Goal: Information Seeking & Learning: Learn about a topic

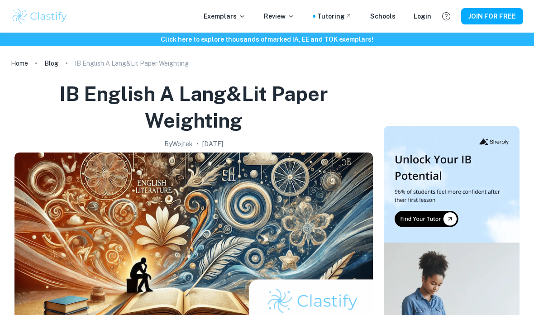
click at [243, 17] on p "Exemplars" at bounding box center [224, 16] width 42 height 10
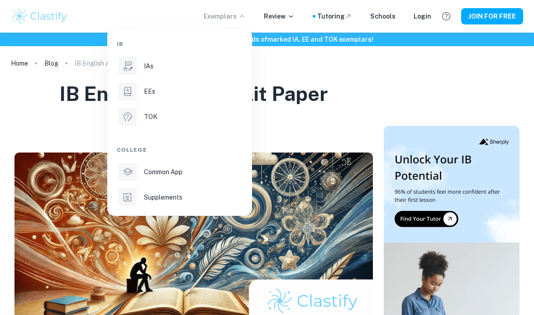
click at [203, 67] on div "IAs" at bounding box center [192, 66] width 97 height 10
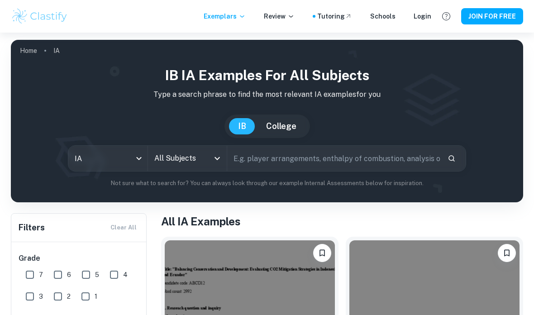
click at [132, 156] on body "We value your privacy We use cookies to enhance your browsing experience, serve…" at bounding box center [267, 190] width 534 height 315
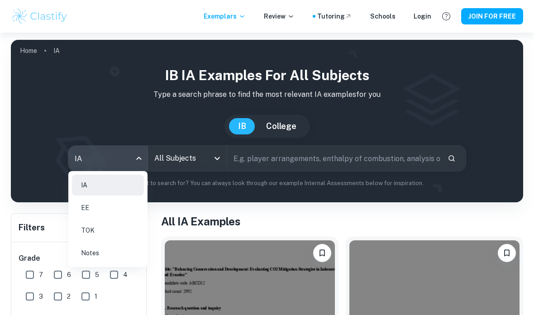
click at [119, 209] on li "EE" at bounding box center [108, 207] width 72 height 21
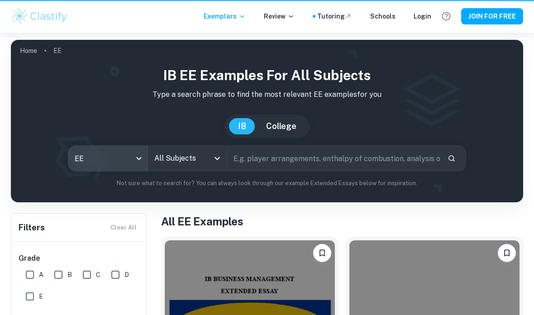
type input "ee"
click at [193, 163] on input "All Subjects" at bounding box center [180, 158] width 57 height 17
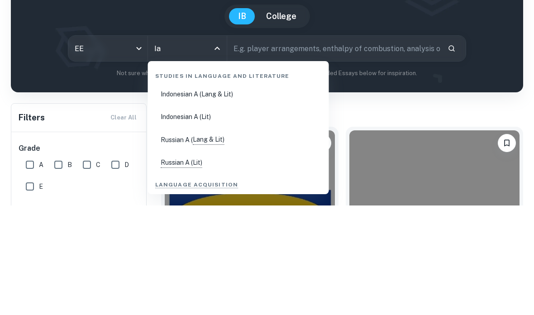
type input "I"
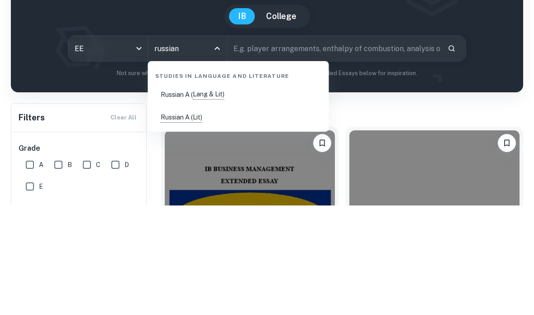
scroll to position [110, 0]
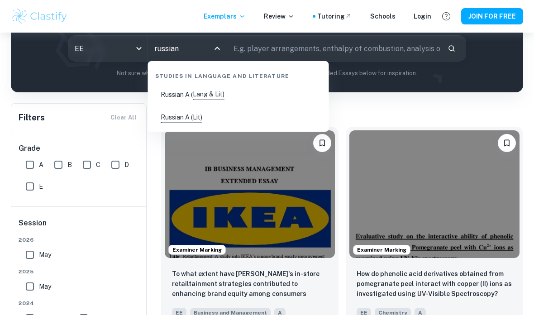
click at [219, 95] on li "Russian A ( Lang & Lit)" at bounding box center [238, 94] width 174 height 21
type input "Russian A (Lang & Lit)"
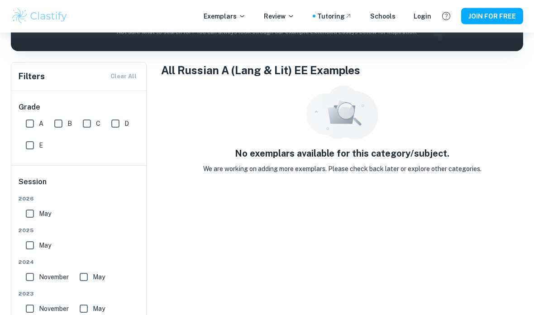
scroll to position [58, 0]
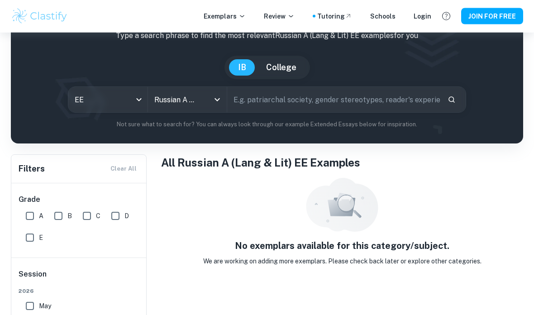
click at [207, 96] on div at bounding box center [211, 100] width 24 height 13
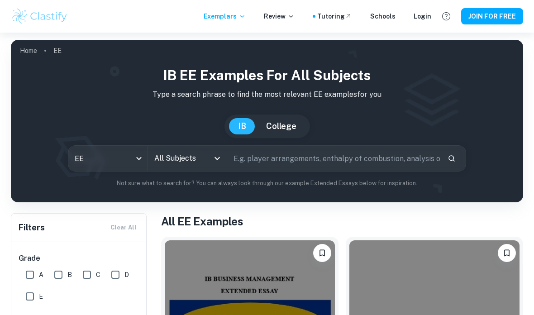
click at [162, 157] on input "All Subjects" at bounding box center [180, 158] width 57 height 17
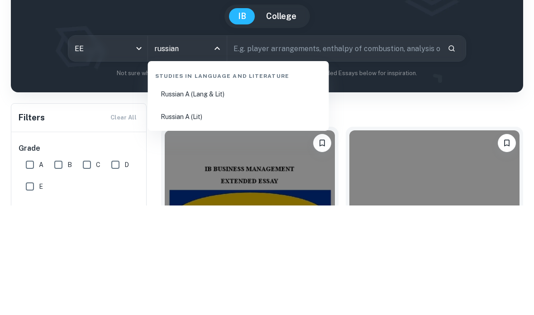
scroll to position [110, 0]
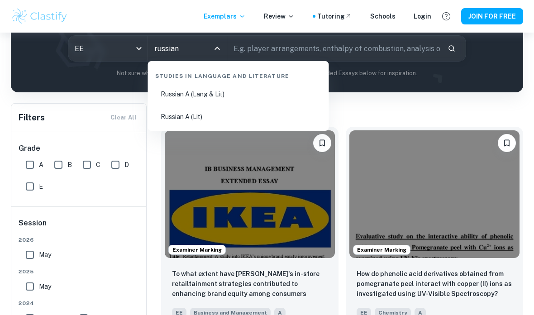
click at [292, 114] on li "Russian A (Lit)" at bounding box center [238, 116] width 174 height 21
type input "Russian A (Lit)"
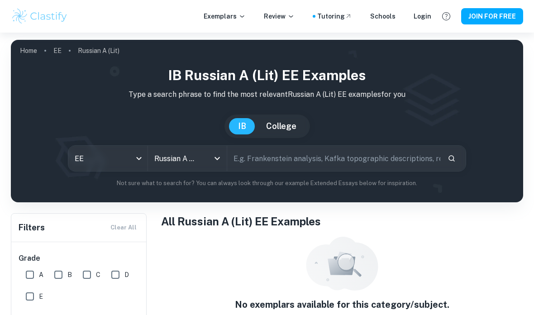
click at [207, 155] on div at bounding box center [211, 158] width 24 height 13
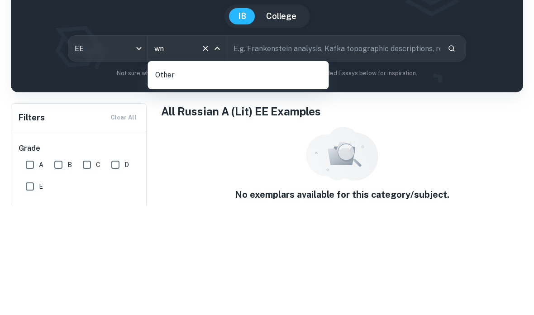
type input "w"
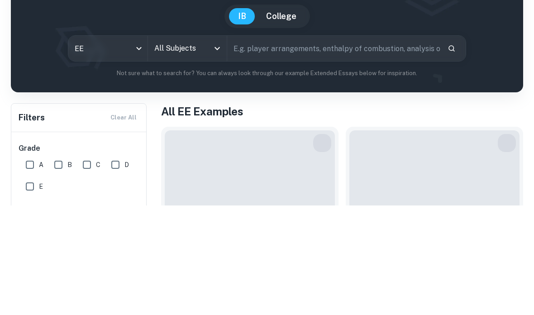
scroll to position [2, 0]
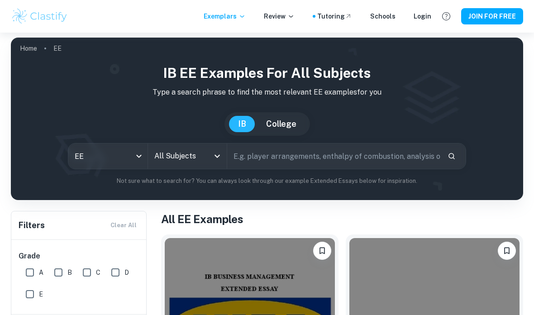
click at [178, 163] on input "All Subjects" at bounding box center [180, 155] width 57 height 17
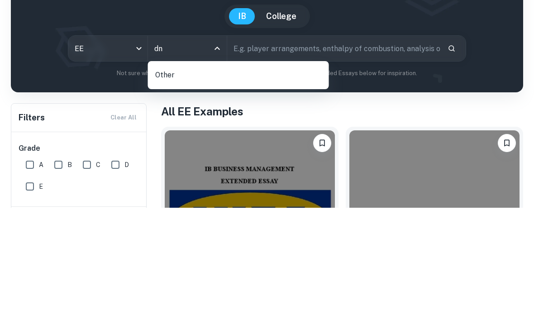
type input "d"
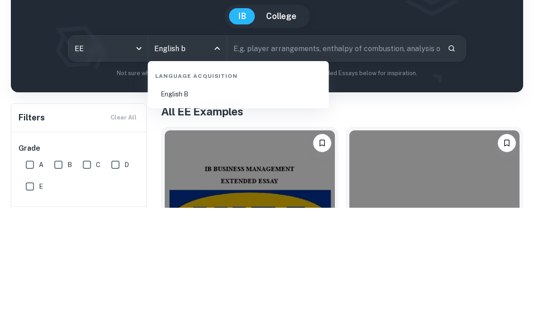
scroll to position [110, 0]
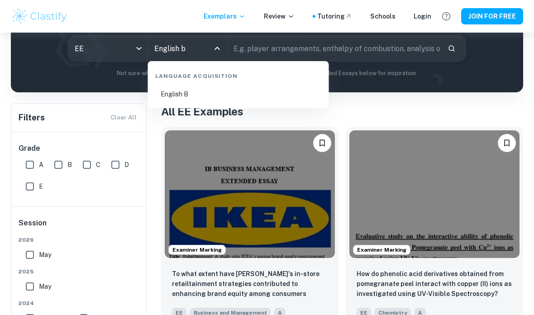
click at [286, 95] on li "English B" at bounding box center [238, 94] width 174 height 21
type input "English B"
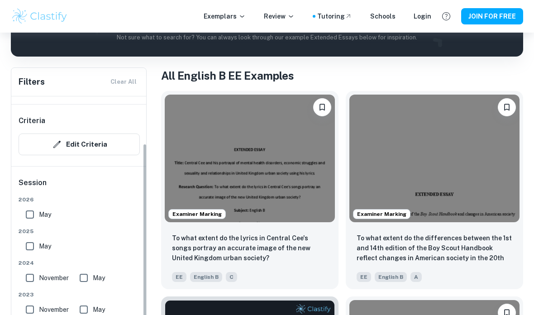
scroll to position [67, 0]
click at [28, 217] on input "May" at bounding box center [30, 214] width 18 height 18
checkbox input "true"
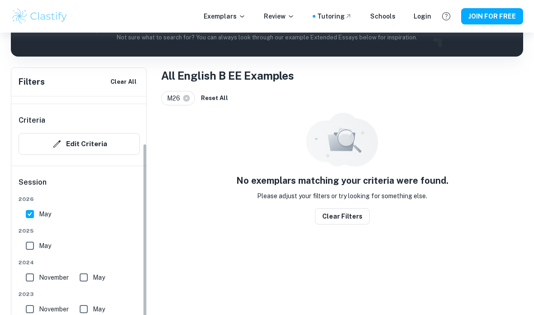
click at [27, 252] on input "May" at bounding box center [30, 246] width 18 height 18
checkbox input "true"
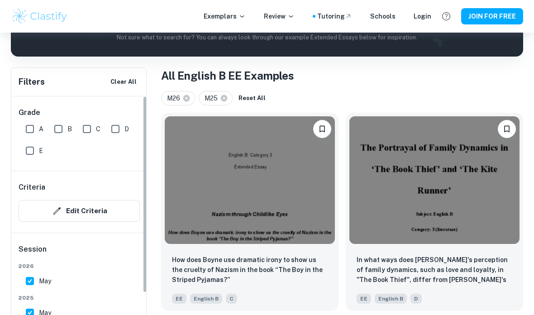
scroll to position [0, 0]
click at [30, 128] on input "A" at bounding box center [30, 129] width 18 height 18
checkbox input "true"
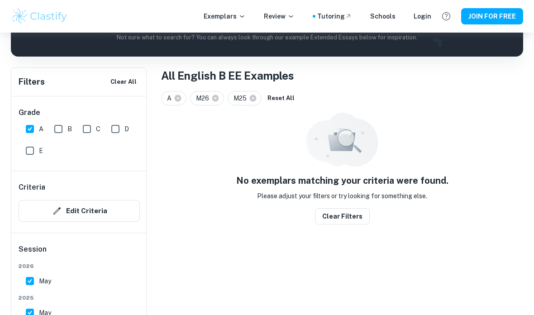
click at [61, 125] on input "B" at bounding box center [58, 129] width 18 height 18
checkbox input "true"
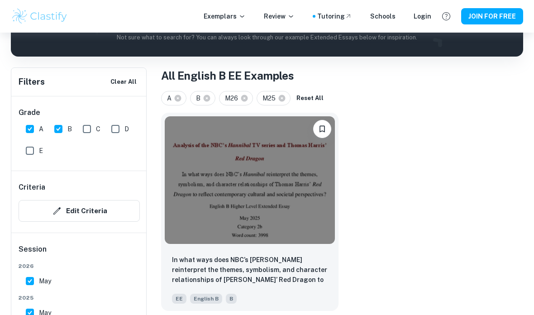
click at [88, 133] on input "C" at bounding box center [87, 129] width 18 height 18
checkbox input "true"
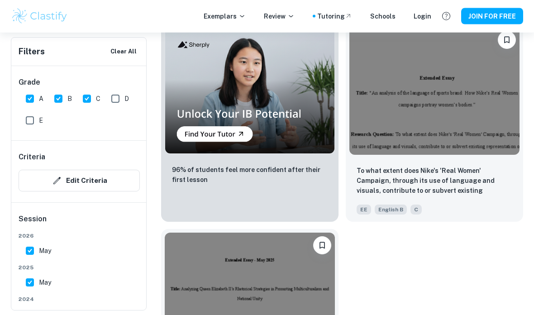
scroll to position [851, 0]
click at [385, 188] on p "To what extent does Nike's 'Real Women' Campaign, through its use of language a…" at bounding box center [434, 181] width 156 height 31
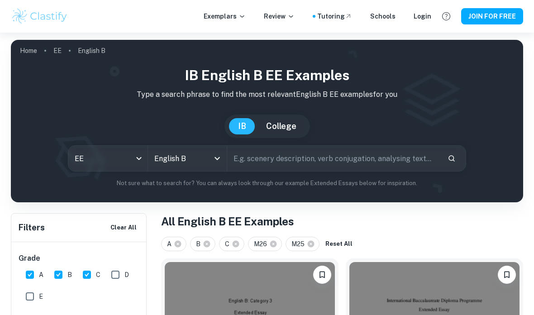
click at [197, 156] on input "English B" at bounding box center [175, 158] width 46 height 17
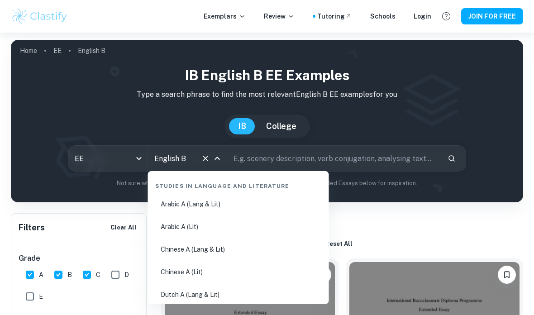
scroll to position [595, 0]
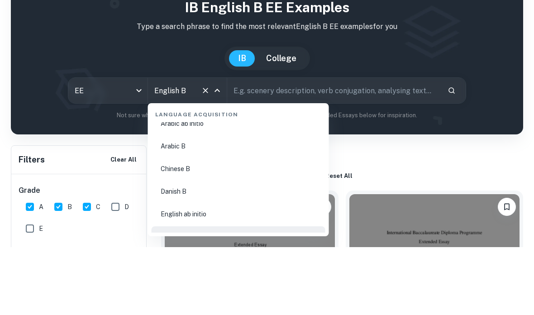
click at [130, 89] on body "We value your privacy We use cookies to enhance your browsing experience, serve…" at bounding box center [267, 190] width 534 height 315
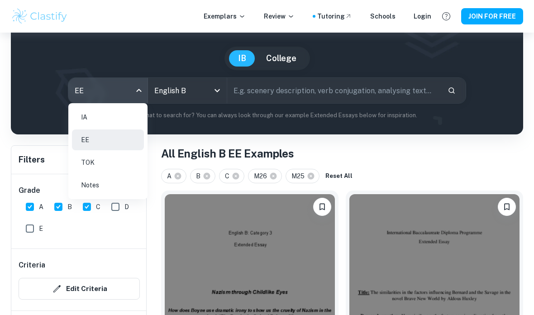
click at [129, 122] on li "IA" at bounding box center [108, 117] width 72 height 21
checkbox input "false"
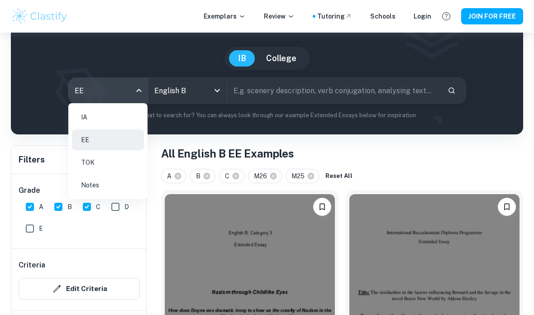
checkbox input "false"
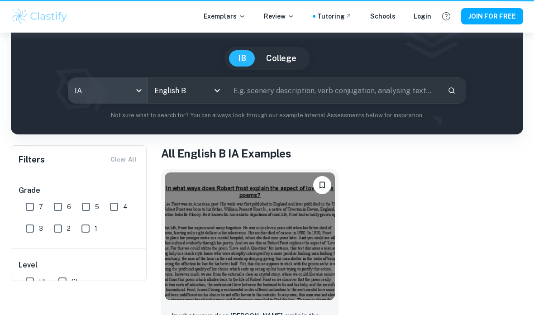
type input "ia"
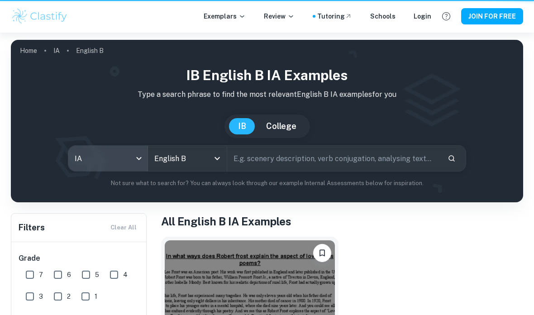
click at [187, 90] on p "Type a search phrase to find the most relevant English B IA examples for you" at bounding box center [266, 94] width 497 height 11
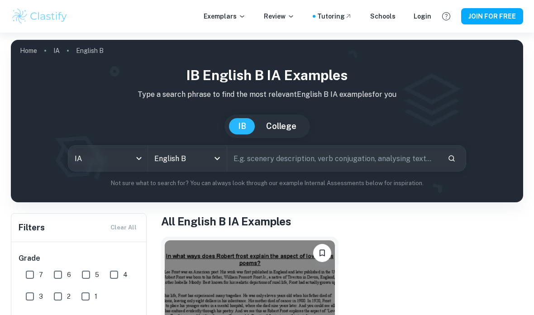
click at [186, 161] on input "English B" at bounding box center [175, 158] width 46 height 17
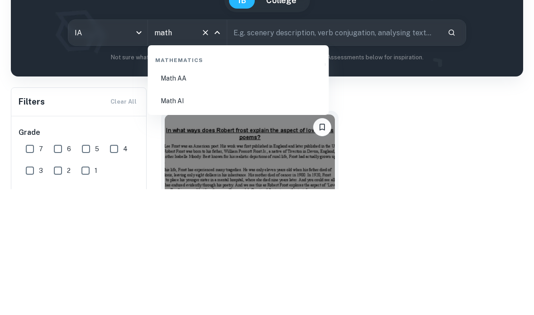
click at [237, 216] on li "Math AI" at bounding box center [238, 226] width 174 height 21
type input "Math AI"
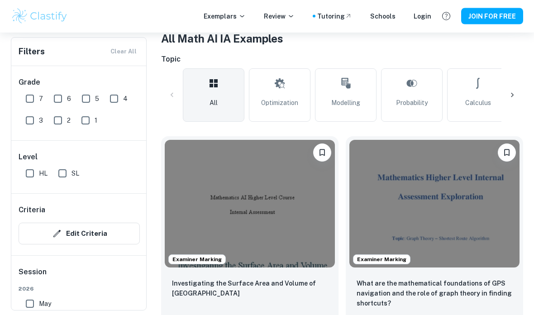
click at [33, 174] on input "HL" at bounding box center [30, 173] width 18 height 18
checkbox input "true"
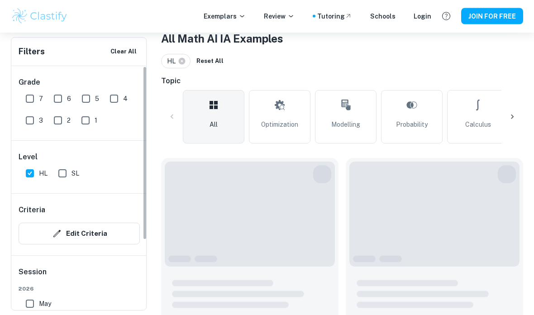
scroll to position [183, 0]
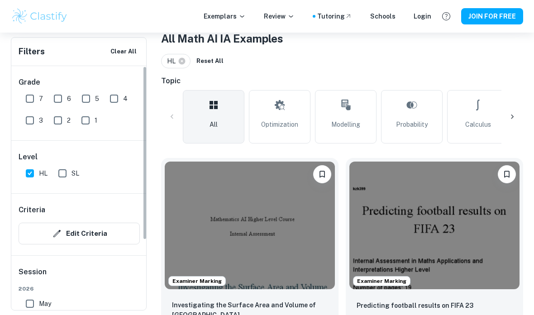
click at [29, 102] on input "7" at bounding box center [30, 99] width 18 height 18
checkbox input "true"
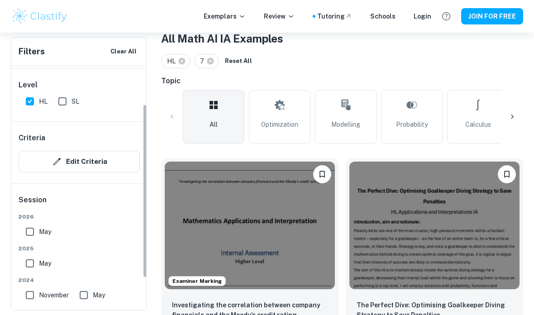
scroll to position [76, 0]
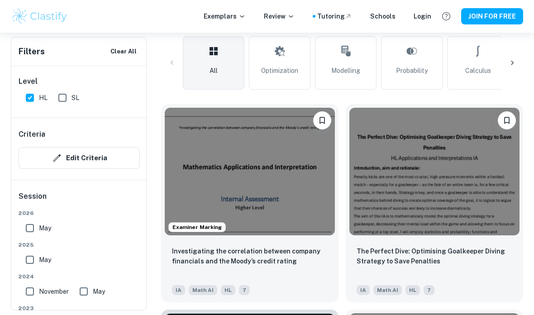
click at [35, 226] on input "May" at bounding box center [30, 228] width 18 height 18
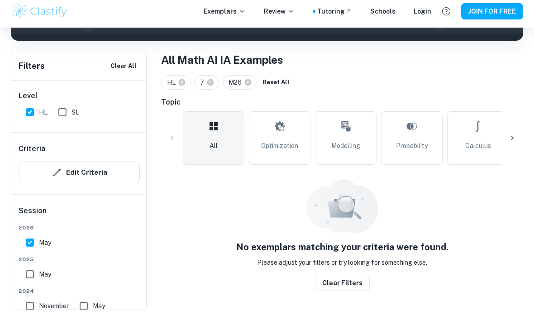
click at [25, 256] on input "May" at bounding box center [30, 247] width 18 height 18
checkbox input "false"
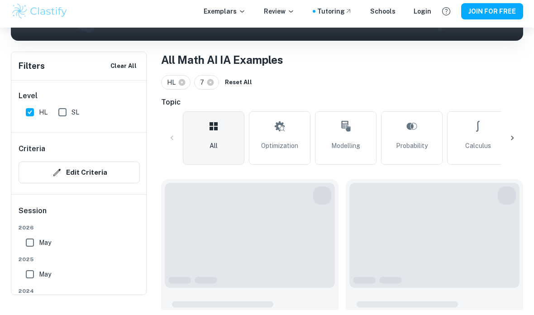
scroll to position [147, 0]
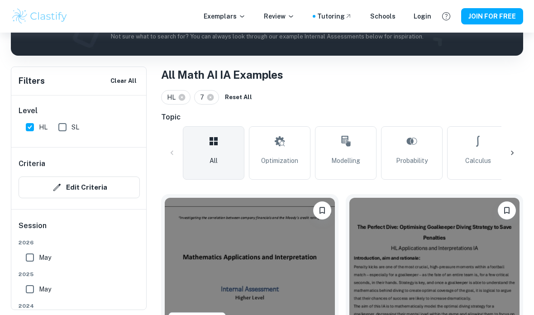
click at [28, 290] on input "May" at bounding box center [30, 289] width 18 height 18
checkbox input "true"
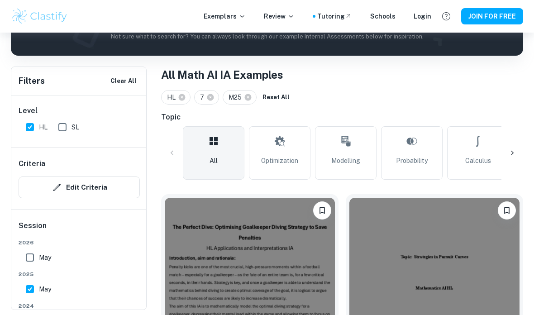
click at [33, 258] on input "May" at bounding box center [30, 257] width 18 height 18
checkbox input "true"
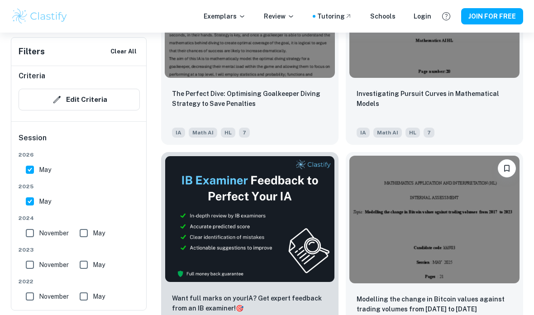
scroll to position [430, 0]
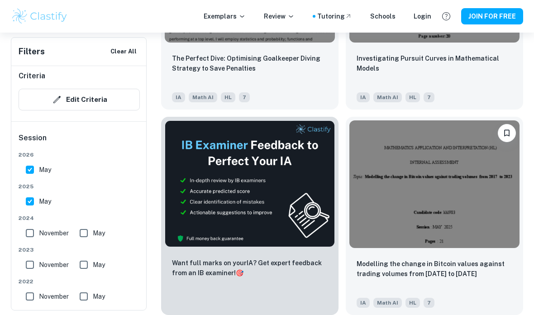
click at [29, 224] on input "November" at bounding box center [30, 233] width 18 height 18
checkbox input "false"
click at [29, 192] on input "May" at bounding box center [30, 201] width 18 height 18
checkbox input "false"
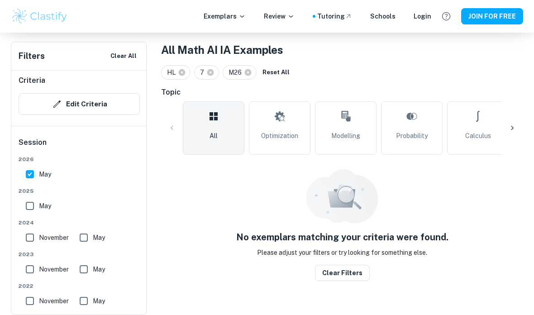
scroll to position [208, 0]
click at [31, 165] on input "May" at bounding box center [30, 174] width 18 height 18
checkbox input "false"
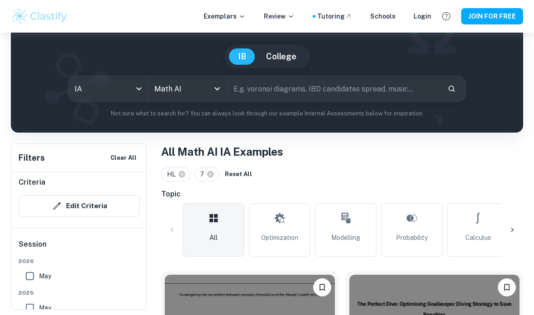
scroll to position [70, 0]
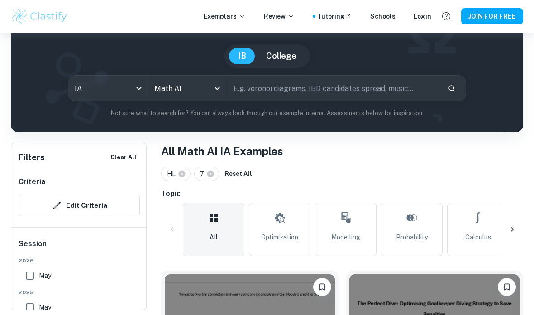
click at [118, 204] on button "Edit Criteria" at bounding box center [79, 205] width 121 height 22
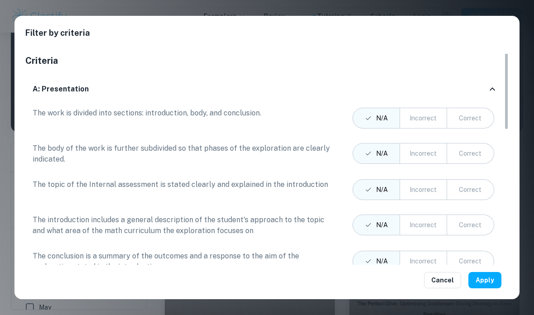
scroll to position [-1, 0]
click at [447, 288] on button "Cancel" at bounding box center [442, 280] width 37 height 16
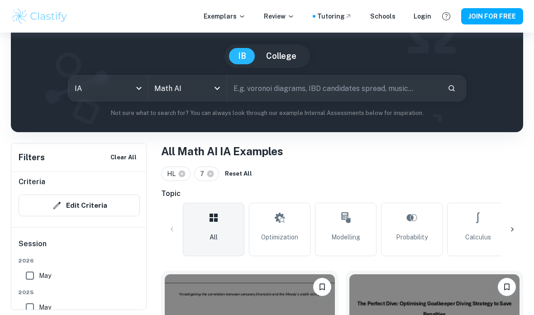
scroll to position [0, 0]
click at [211, 175] on icon at bounding box center [210, 173] width 7 height 7
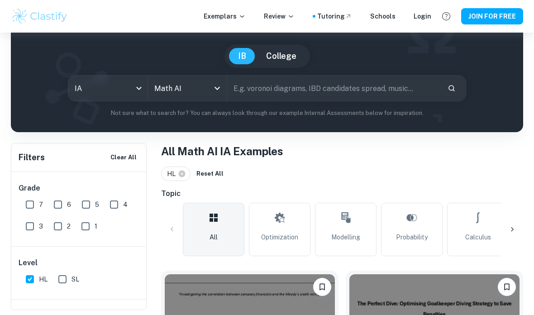
click at [30, 203] on input "7" at bounding box center [30, 204] width 18 height 18
checkbox input "true"
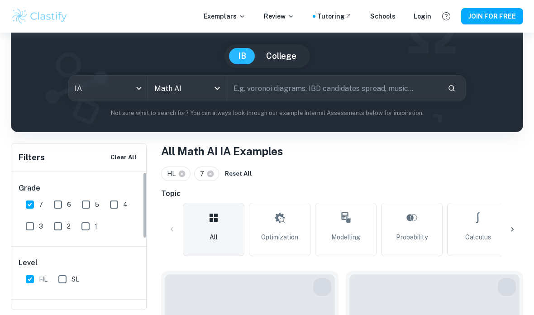
click at [56, 209] on input "6" at bounding box center [58, 204] width 18 height 18
checkbox input "true"
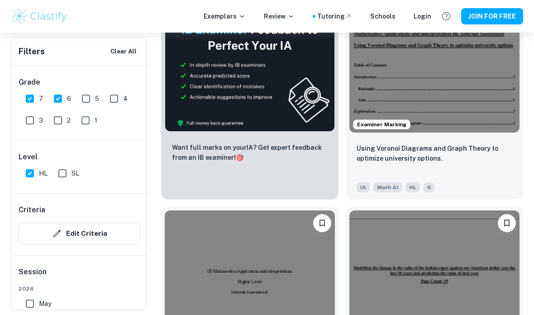
scroll to position [538, 0]
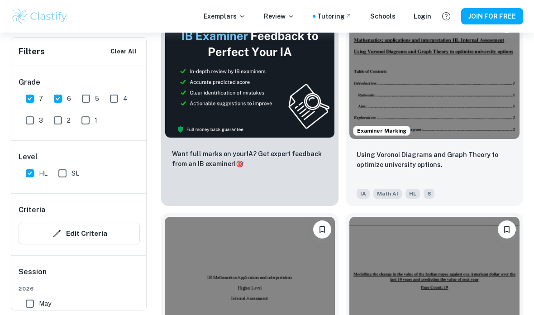
click at [473, 176] on div "Using Voronoi Diagrams and Graph Theory to optimize university options." at bounding box center [434, 165] width 156 height 31
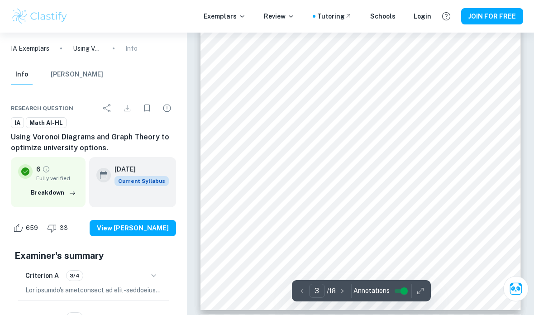
scroll to position [1204, 0]
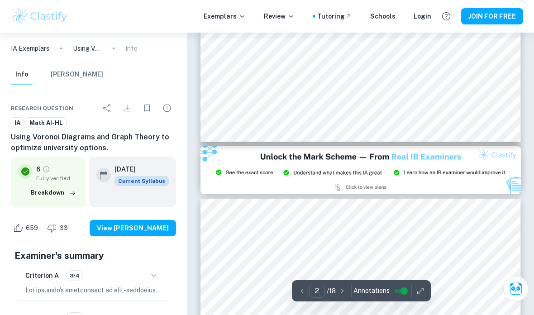
type input "3"
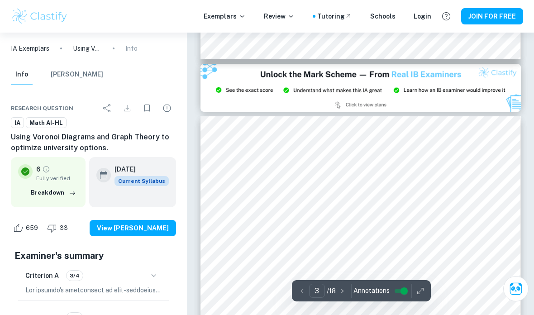
scroll to position [971, 0]
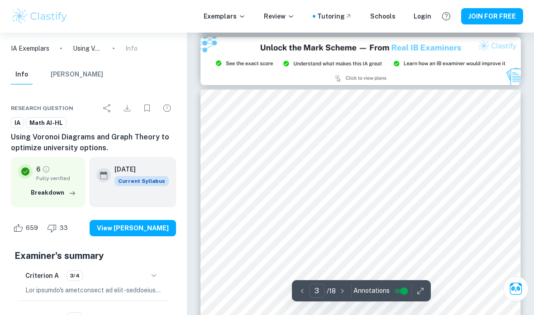
click at [77, 190] on icon "button" at bounding box center [72, 193] width 9 height 9
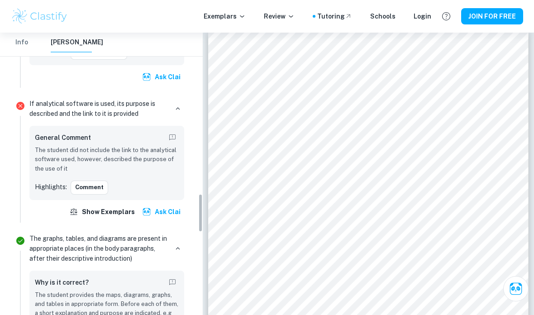
scroll to position [1332, 0]
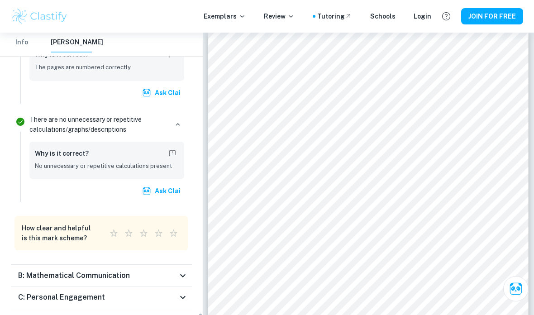
click at [181, 270] on icon at bounding box center [182, 275] width 11 height 11
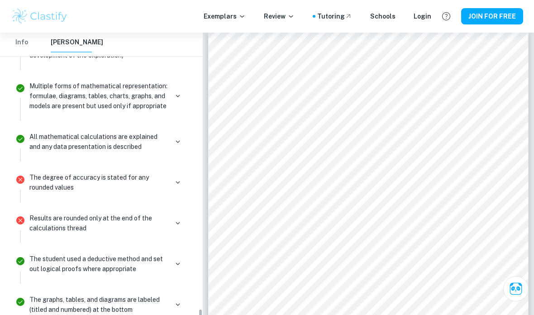
scroll to position [2798, 0]
click at [173, 216] on button "button" at bounding box center [177, 222] width 13 height 13
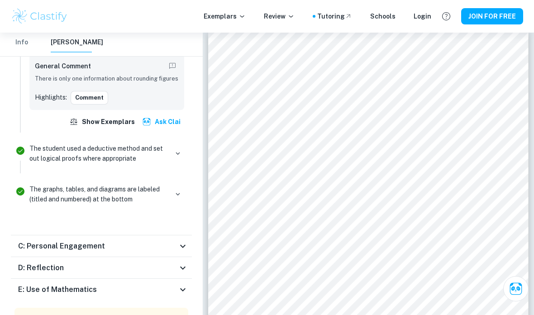
click at [181, 241] on icon at bounding box center [182, 246] width 11 height 11
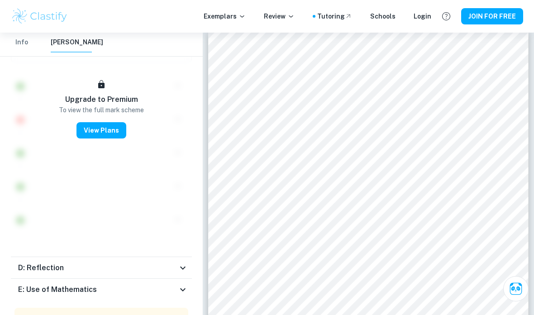
click at [183, 262] on icon at bounding box center [182, 267] width 11 height 11
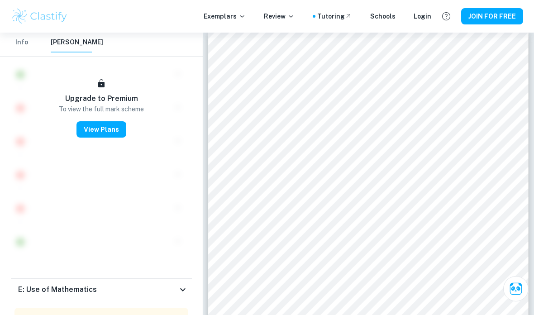
click at [183, 284] on icon at bounding box center [182, 289] width 11 height 11
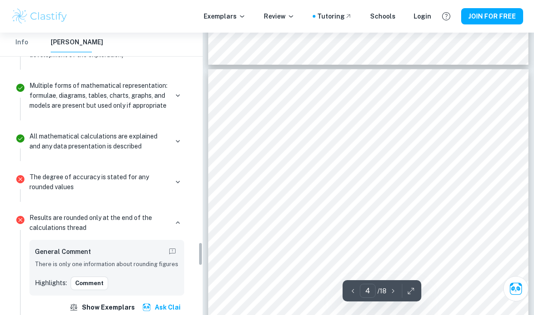
scroll to position [0, 0]
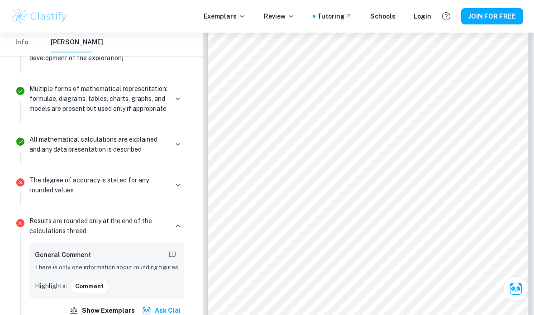
click at [118, 302] on button "Show exemplars" at bounding box center [102, 310] width 71 height 16
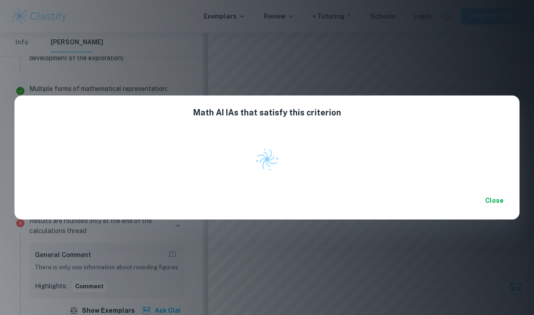
click at [492, 203] on button "Close" at bounding box center [493, 200] width 29 height 16
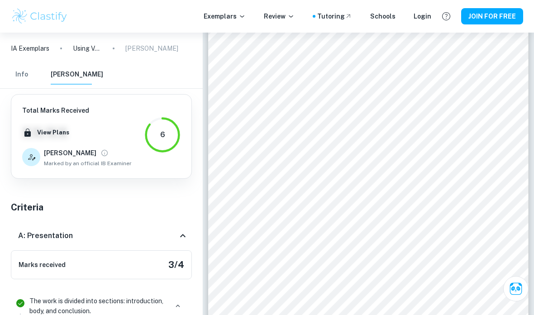
click at [62, 130] on button "View Plans" at bounding box center [53, 133] width 37 height 14
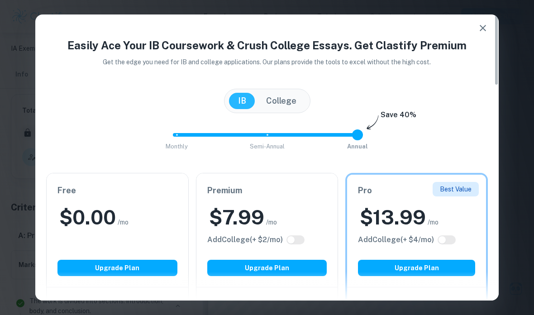
click at [483, 33] on button "button" at bounding box center [482, 28] width 18 height 18
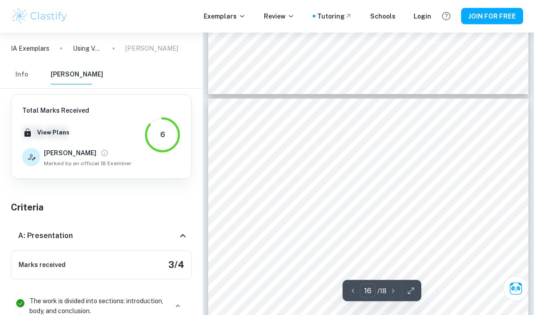
type input "15"
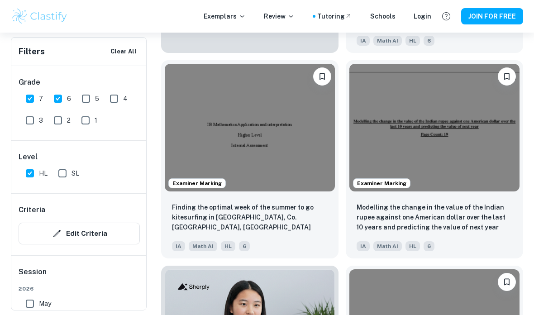
scroll to position [694, 0]
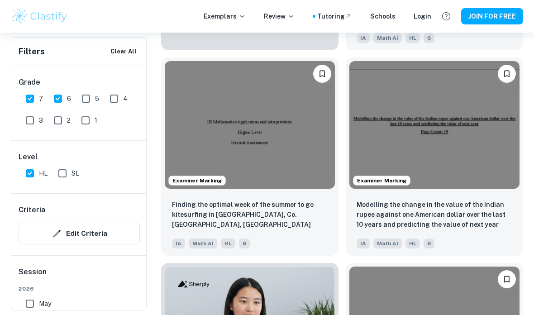
click at [474, 215] on p "Modelling the change in the value of the Indian rupee against one American doll…" at bounding box center [434, 214] width 156 height 30
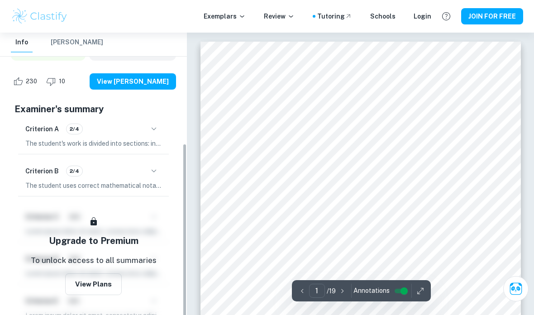
scroll to position [168, 0]
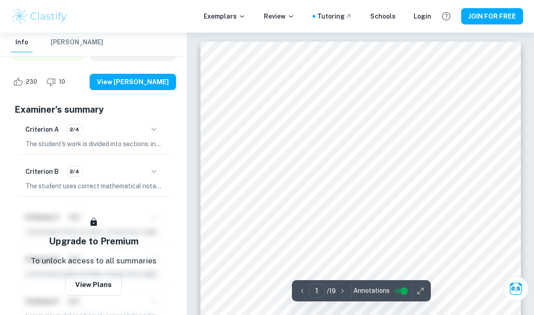
click at [156, 124] on icon "button" at bounding box center [153, 129] width 11 height 11
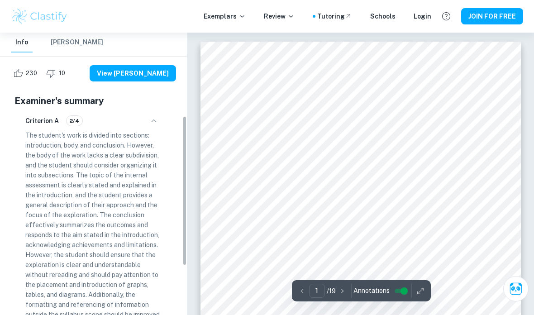
click at [160, 113] on button "button" at bounding box center [153, 120] width 15 height 15
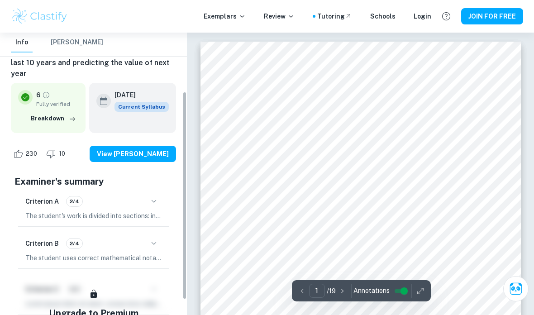
scroll to position [61, 0]
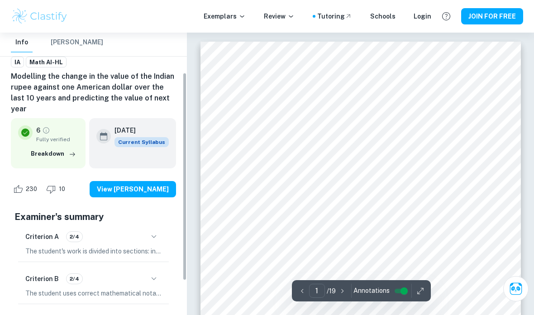
click at [74, 149] on button "Breakdown" at bounding box center [53, 154] width 50 height 14
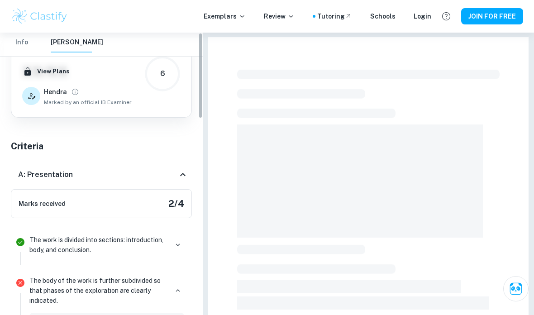
scroll to position [0, 0]
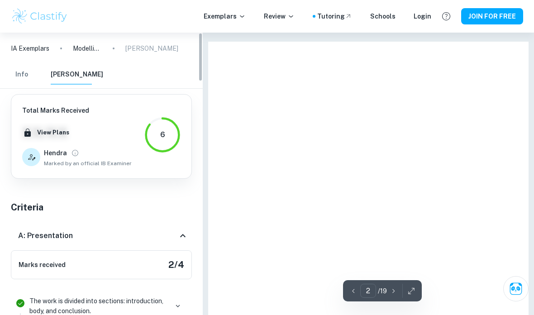
type input "1"
click at [75, 143] on div "Total Marks Received XX / XX View Plans Hendra Marked by an official IB Examiner" at bounding box center [76, 136] width 109 height 62
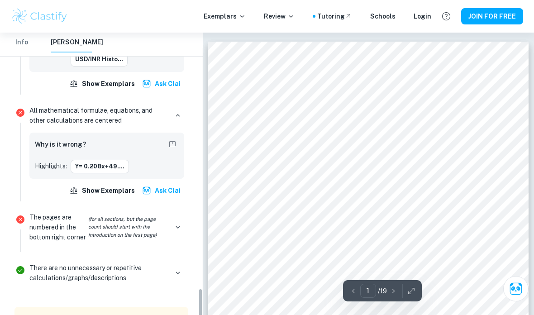
scroll to position [1688, 0]
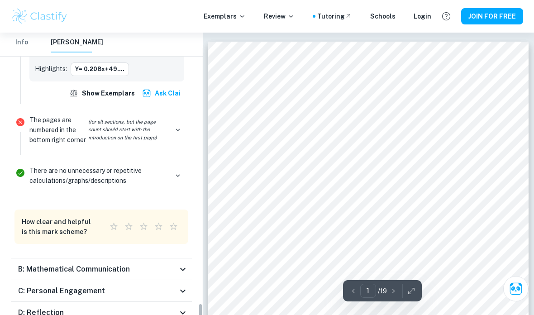
click at [185, 267] on icon at bounding box center [182, 268] width 5 height 3
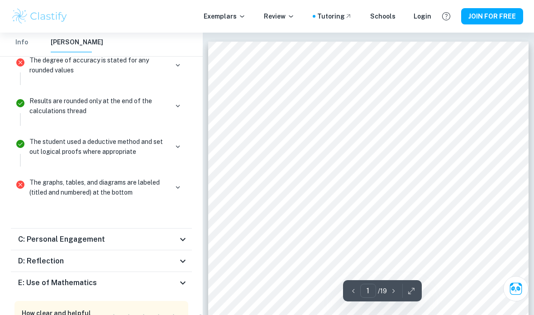
click at [182, 234] on icon at bounding box center [182, 239] width 11 height 11
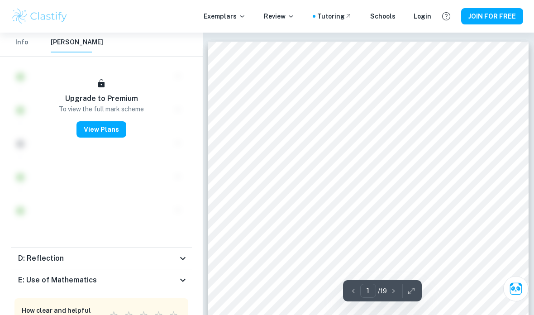
scroll to position [2610, 0]
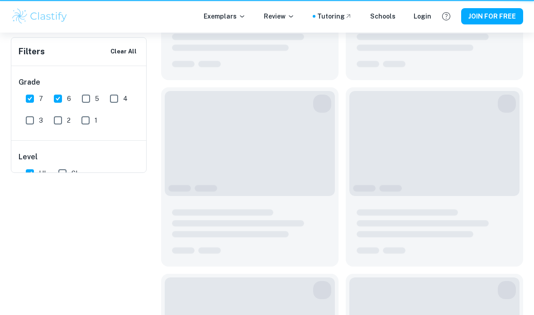
scroll to position [55, 0]
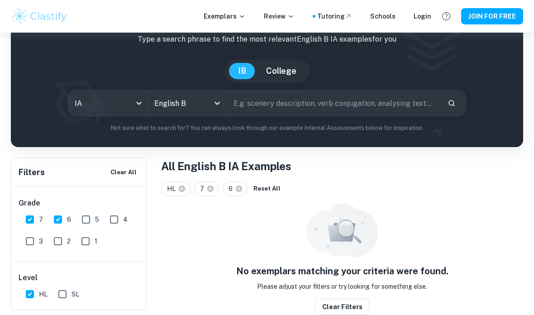
type input "Math AI"
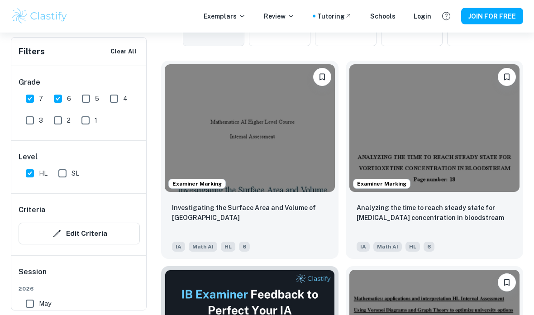
scroll to position [279, 0]
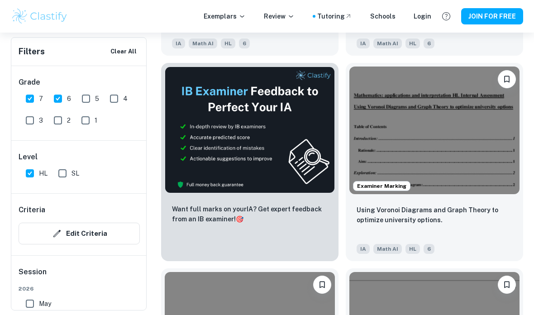
click at [470, 219] on p "Using Voronoi Diagrams and Graph Theory to optimize university options." at bounding box center [434, 215] width 156 height 20
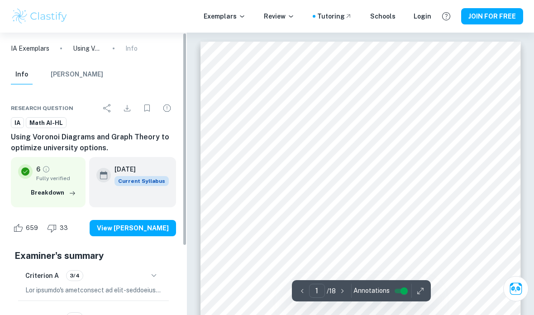
click at [140, 265] on div "Criterion A 3/4" at bounding box center [93, 281] width 151 height 38
click at [76, 196] on icon "button" at bounding box center [72, 193] width 9 height 9
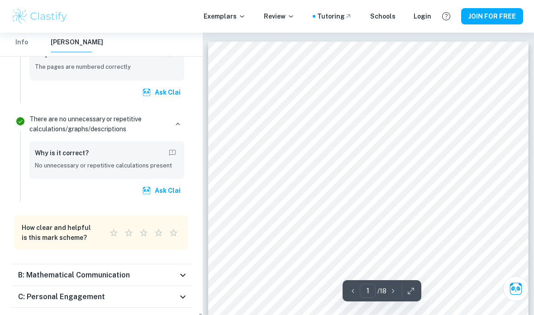
scroll to position [2316, 0]
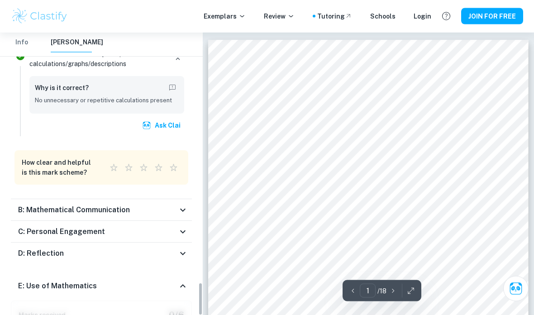
scroll to position [0, 0]
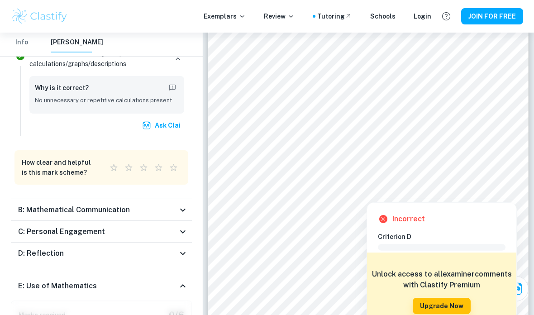
click at [505, 197] on div at bounding box center [508, 192] width 14 height 14
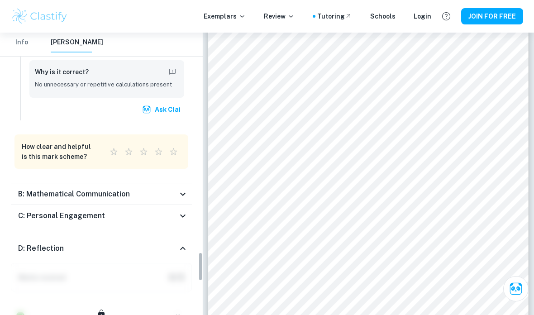
click at [186, 243] on icon at bounding box center [182, 248] width 11 height 11
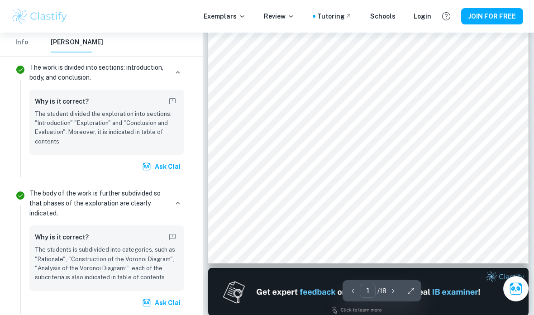
type input "2"
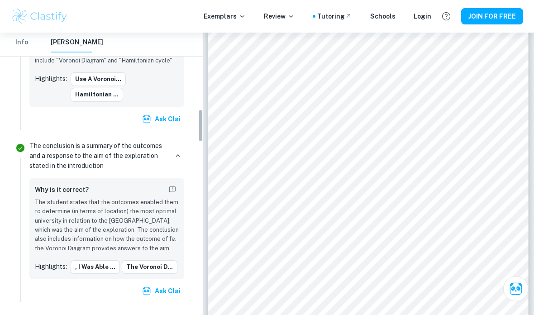
click at [24, 41] on button "Info" at bounding box center [22, 43] width 22 height 20
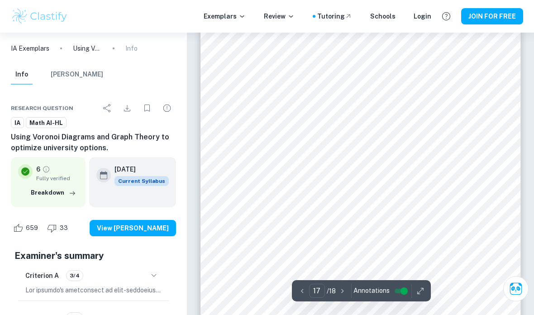
scroll to position [7617, 0]
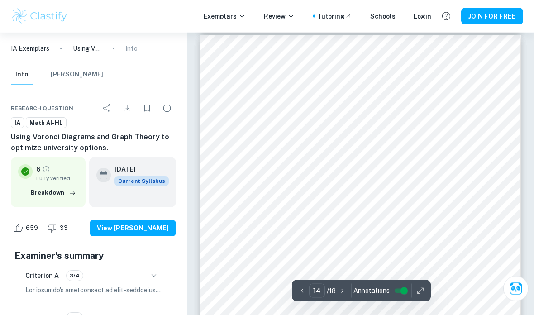
type input "13"
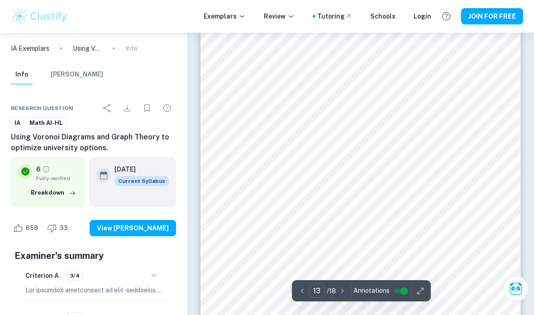
scroll to position [5718, 0]
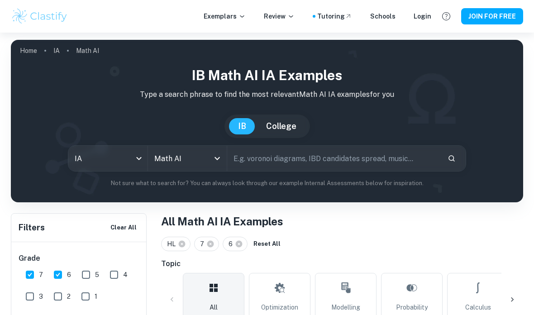
click at [314, 162] on input "text" at bounding box center [333, 158] width 213 height 25
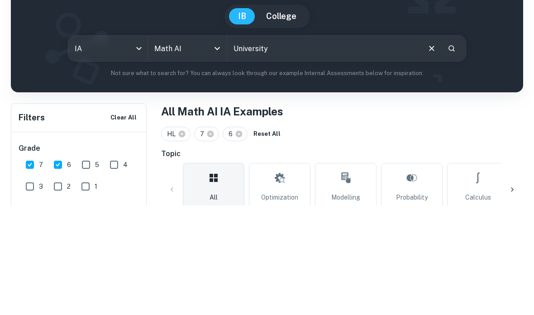
type input "University"
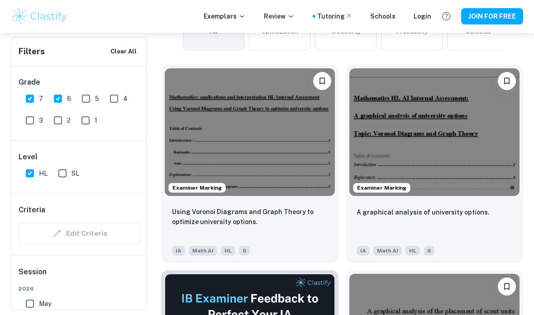
scroll to position [261, 0]
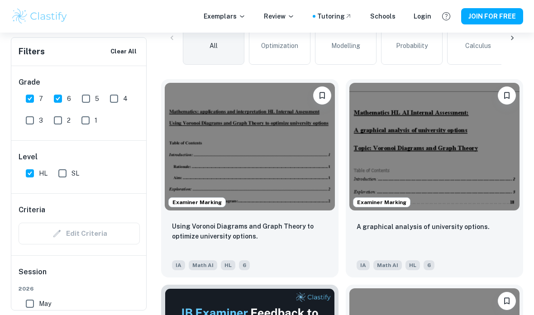
click at [450, 227] on p "A graphical analysis of university options." at bounding box center [422, 227] width 133 height 10
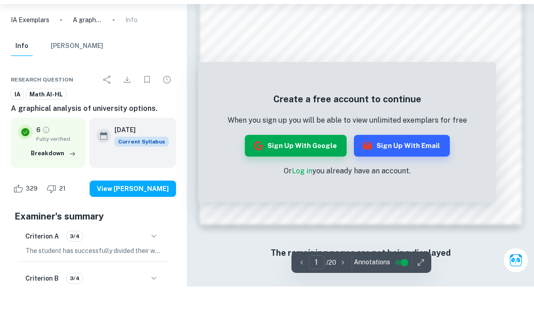
scroll to position [663, 0]
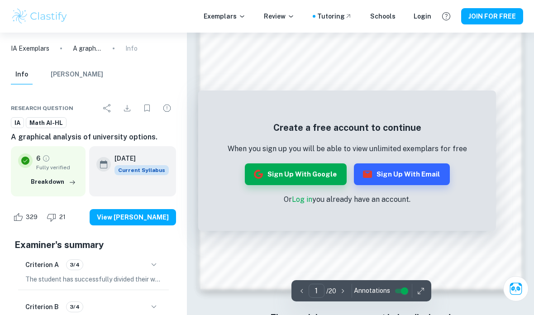
click at [74, 184] on icon "button" at bounding box center [72, 182] width 9 height 9
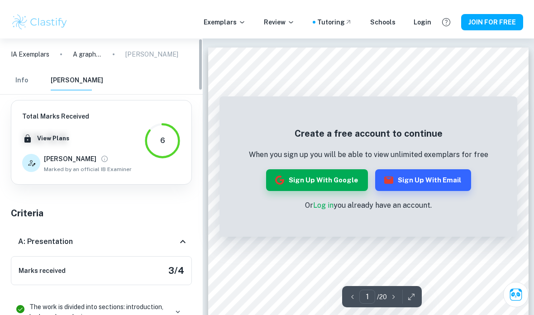
scroll to position [0, 0]
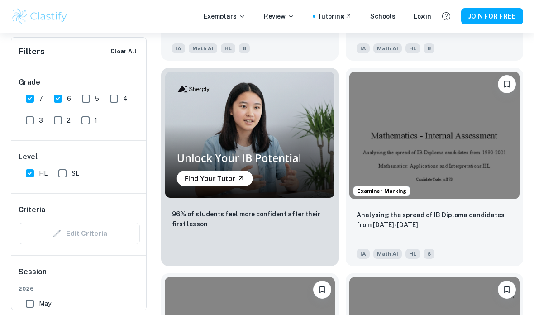
scroll to position [917, 0]
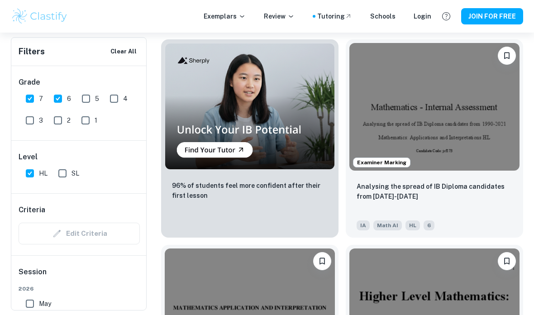
click at [442, 204] on div "Analysing the spread of IB Diploma candidates from [DATE]-[DATE]" at bounding box center [434, 196] width 156 height 31
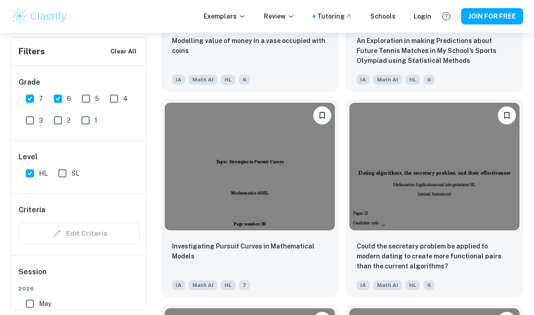
scroll to position [1267, 0]
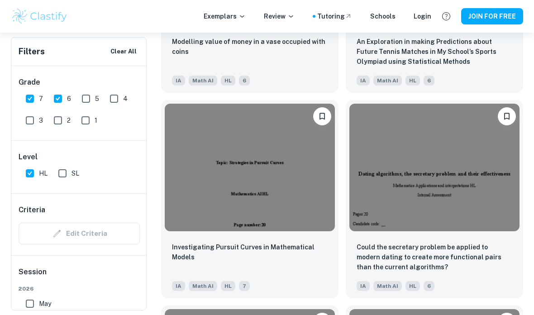
click at [295, 256] on p "Investigating Pursuit Curves in Mathematical Models" at bounding box center [250, 252] width 156 height 20
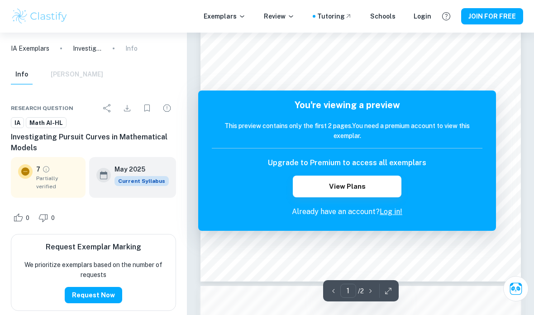
scroll to position [3, 0]
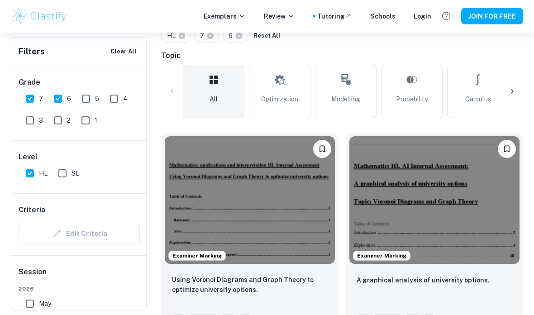
scroll to position [208, 0]
click at [296, 275] on p "Using Voronoi Diagrams and Graph Theory to optimize university options." at bounding box center [250, 284] width 156 height 20
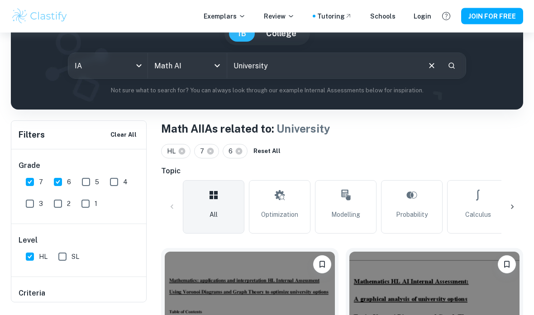
scroll to position [96, 0]
